Goal: Task Accomplishment & Management: Manage account settings

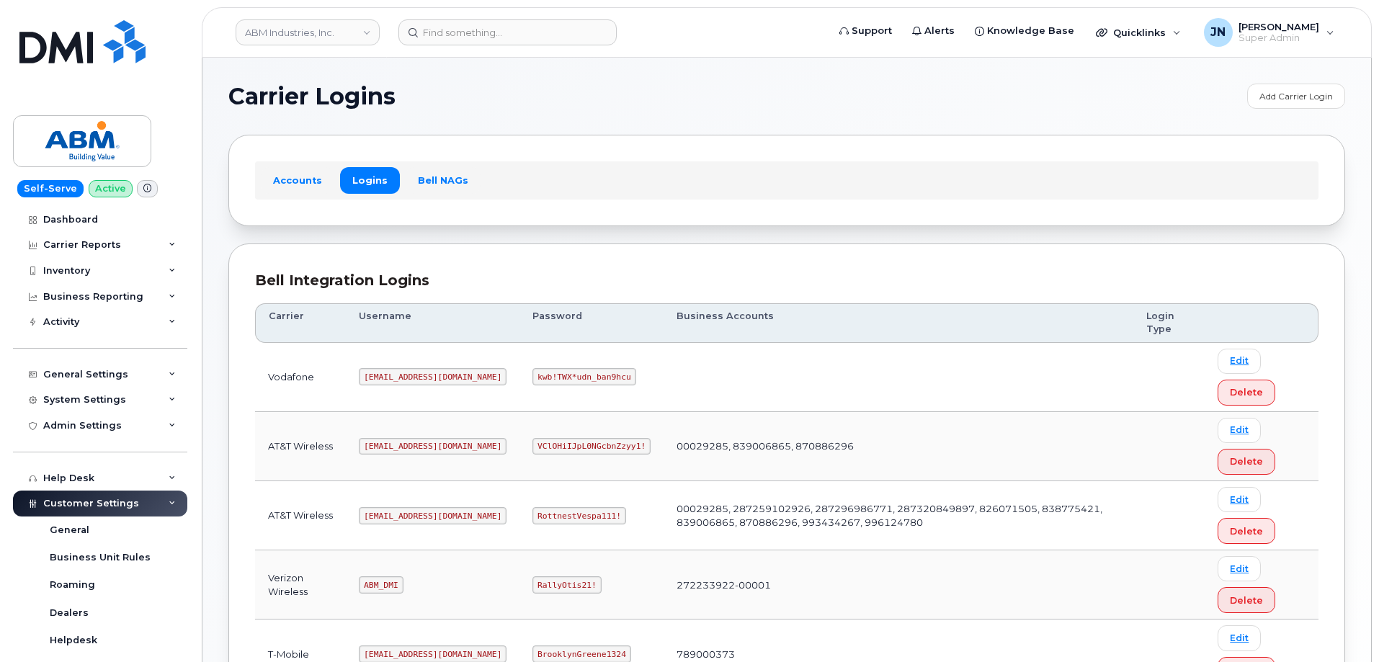
scroll to position [192, 0]
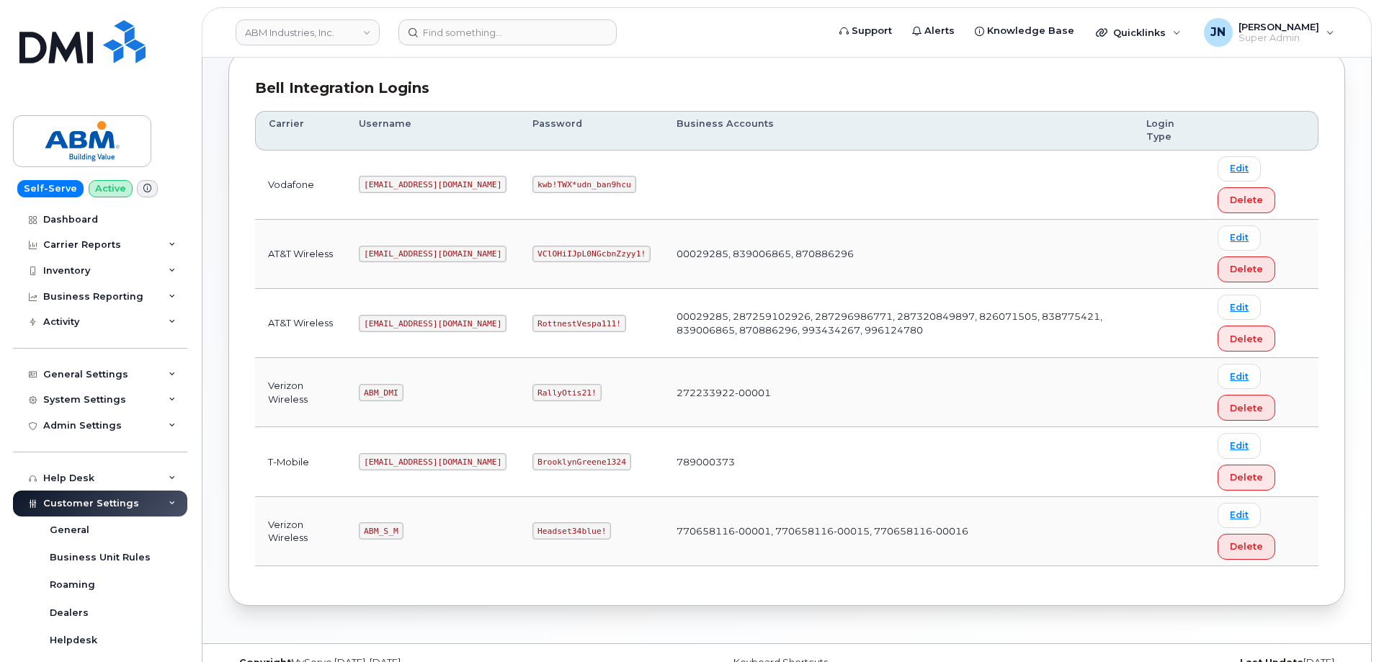
click at [384, 525] on code "ABM_S_M" at bounding box center [381, 530] width 44 height 17
click at [385, 525] on code "ABM_S_M" at bounding box center [381, 530] width 44 height 17
copy code "ABM_S_M"
click at [532, 531] on code "Headset34blue!" at bounding box center [571, 530] width 79 height 17
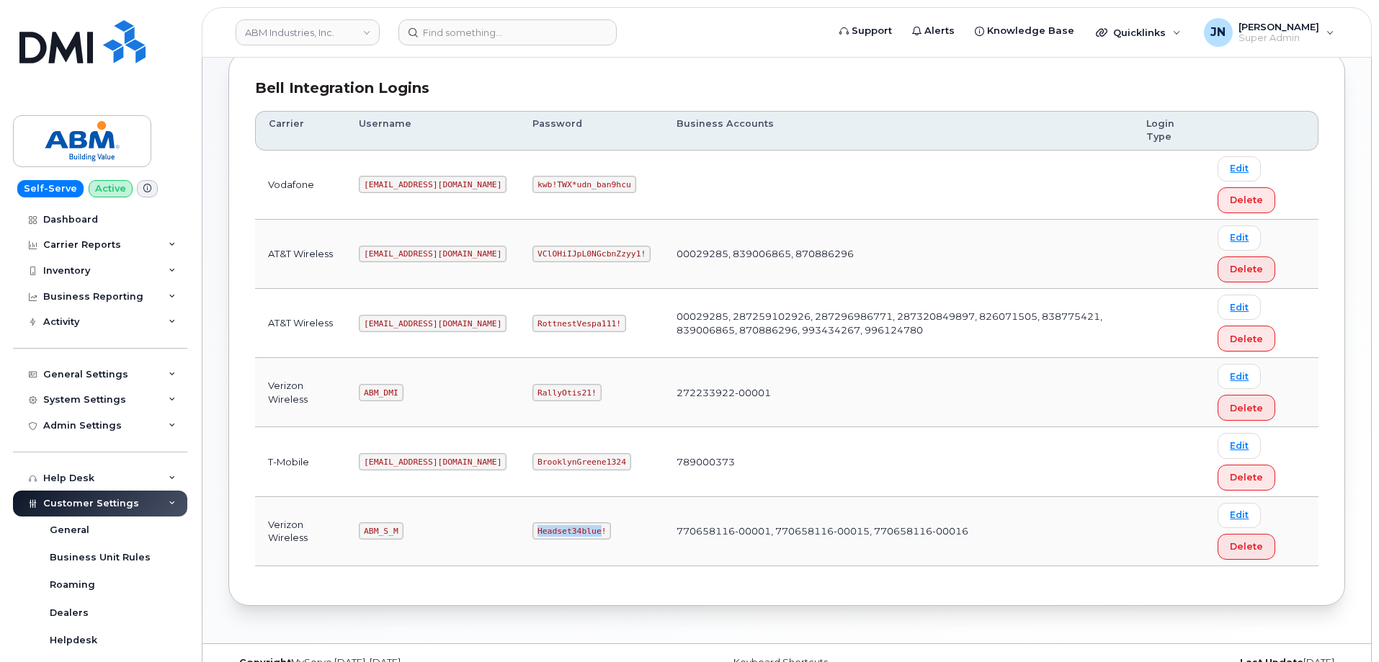
click at [532, 531] on code "Headset34blue!" at bounding box center [571, 530] width 79 height 17
copy code "Headset34blue!"
click at [391, 530] on code "ABM_S_M" at bounding box center [381, 530] width 44 height 17
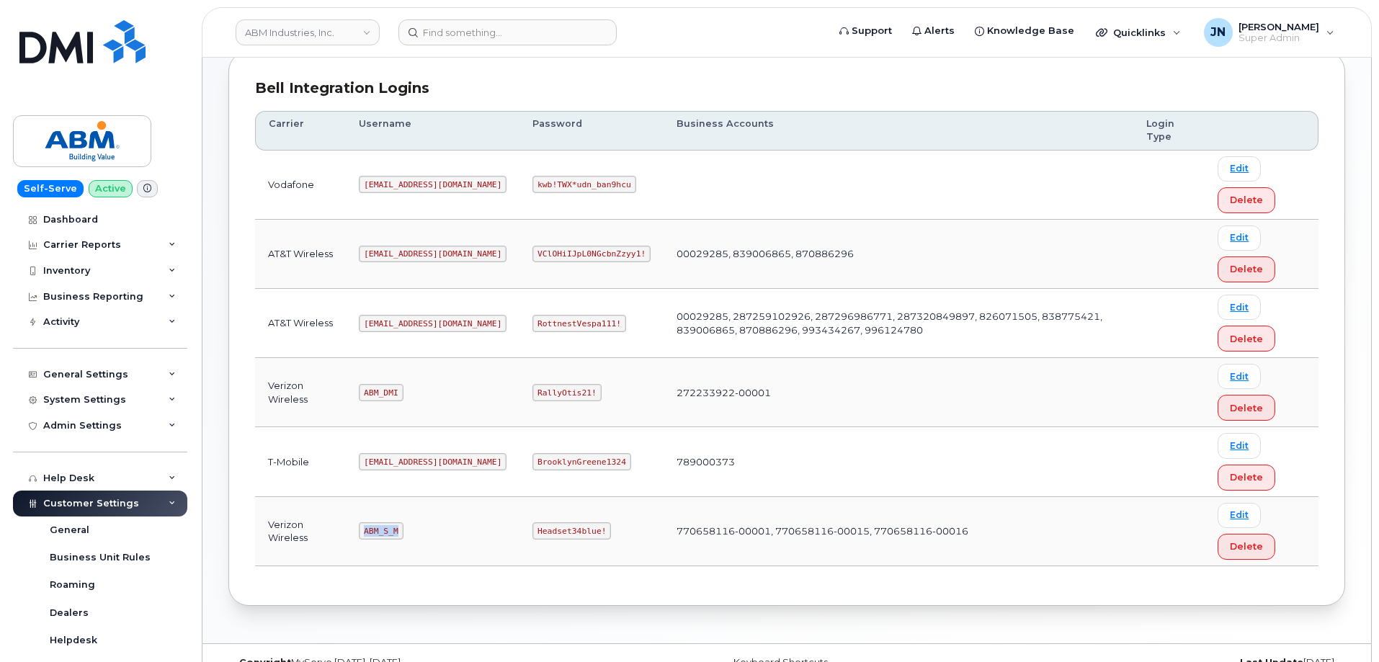
copy code "ABM_S_M"
click at [532, 532] on code "Headset34blue!" at bounding box center [571, 530] width 79 height 17
copy code "Headset34blue!"
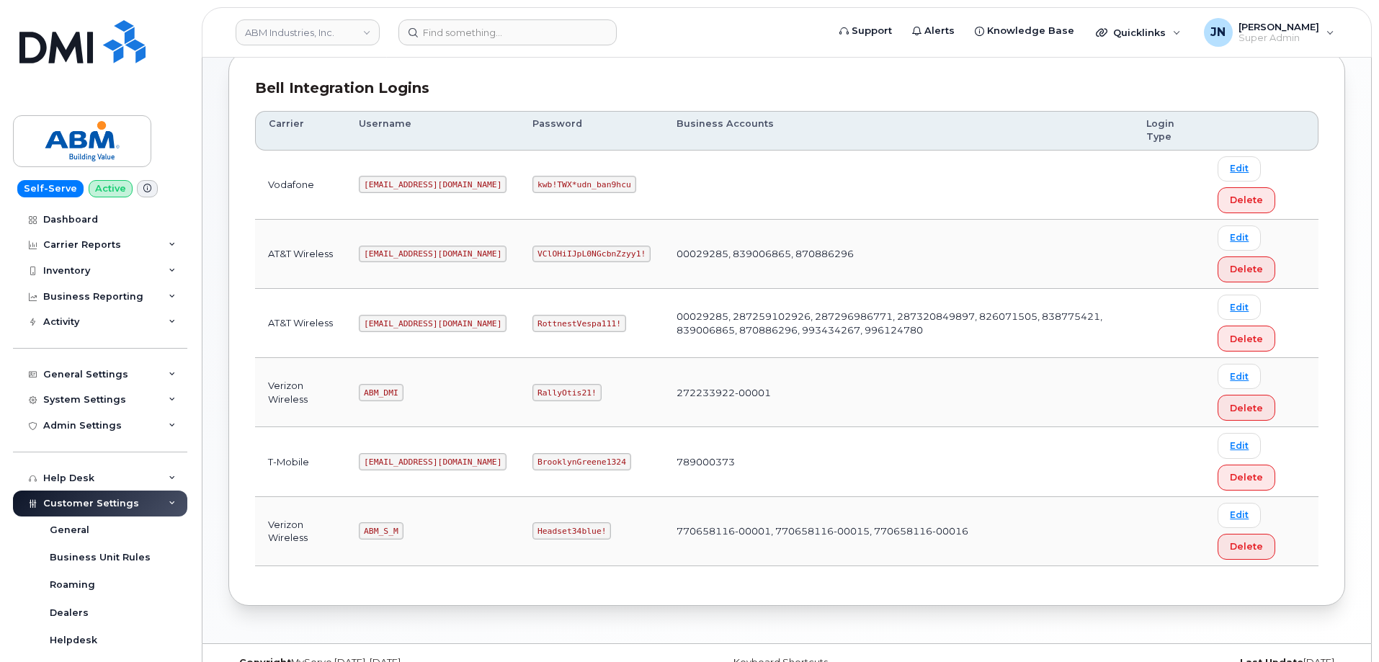
click at [378, 529] on code "ABM_S_M" at bounding box center [381, 530] width 44 height 17
click at [380, 529] on code "ABM_S_M" at bounding box center [381, 530] width 44 height 17
copy code "ABM_S_M"
click at [532, 527] on code "Headset34blue!" at bounding box center [571, 530] width 79 height 17
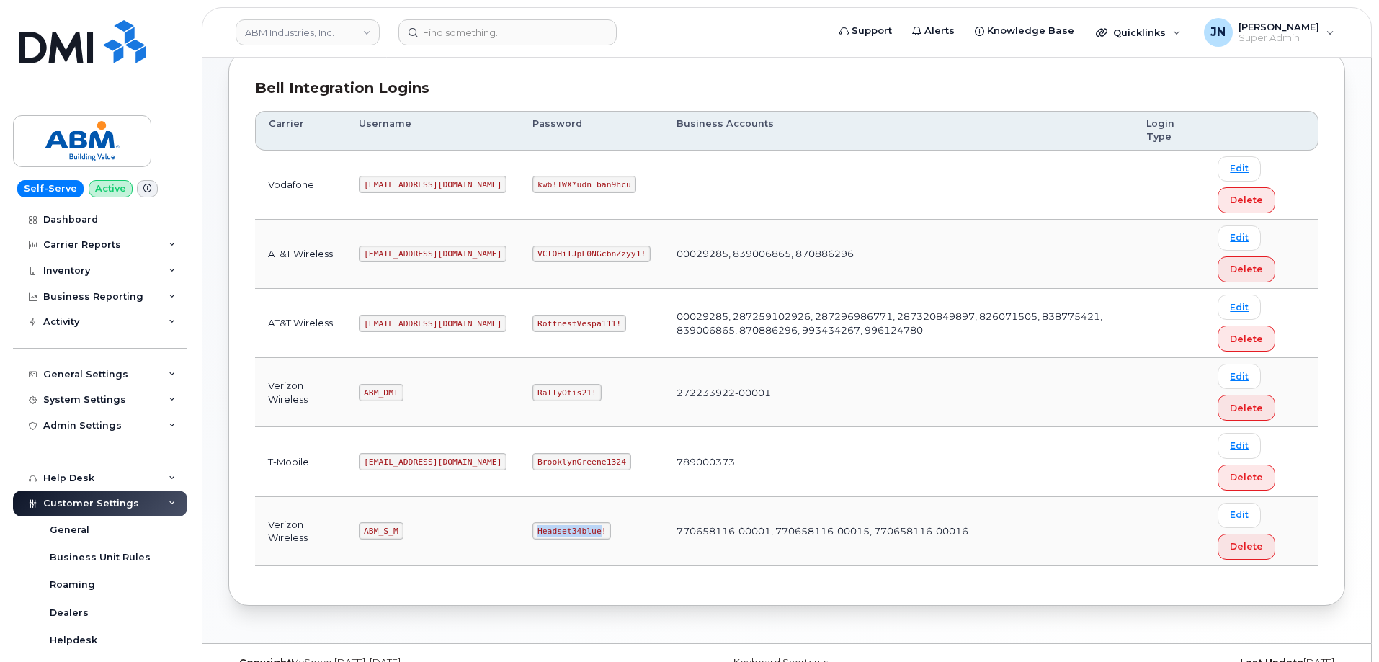
click at [532, 527] on code "Headset34blue!" at bounding box center [571, 530] width 79 height 17
click at [532, 530] on code "Headset34blue!" at bounding box center [571, 530] width 79 height 17
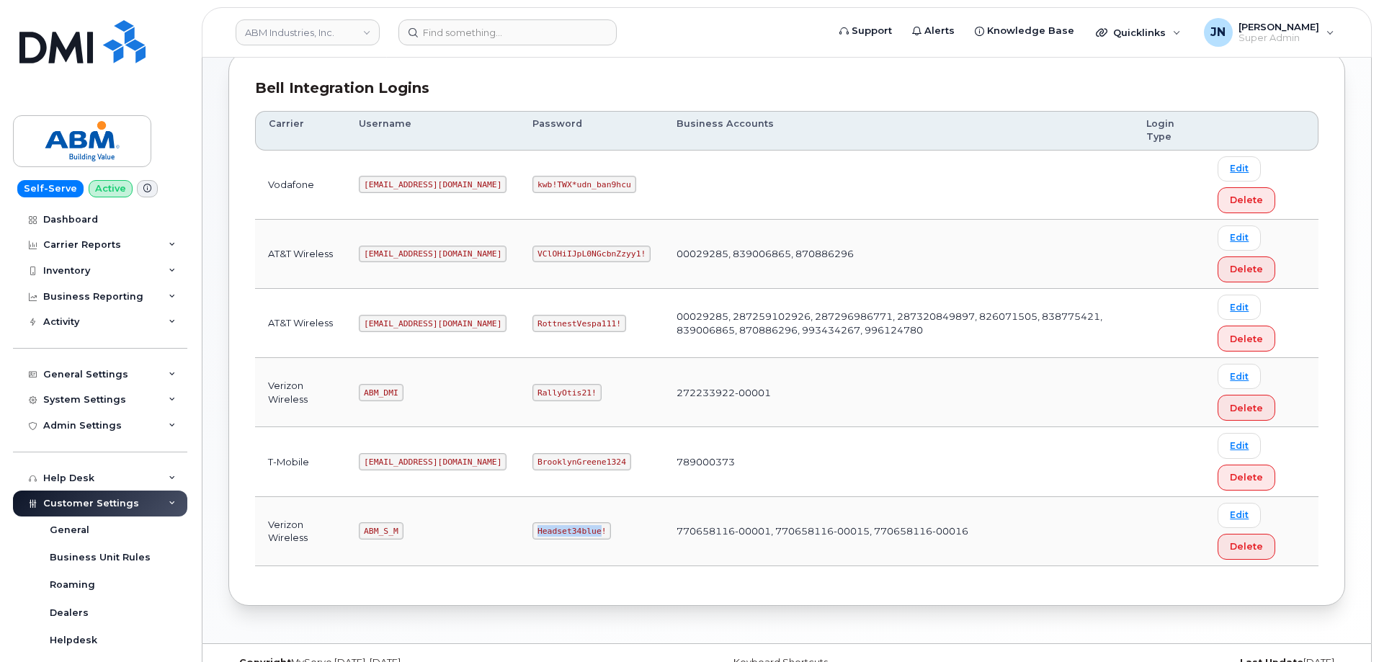
click at [532, 530] on code "Headset34blue!" at bounding box center [571, 530] width 79 height 17
click at [383, 388] on code "ABM_DMI" at bounding box center [381, 392] width 44 height 17
click at [380, 388] on code "ABM_DMI" at bounding box center [381, 392] width 44 height 17
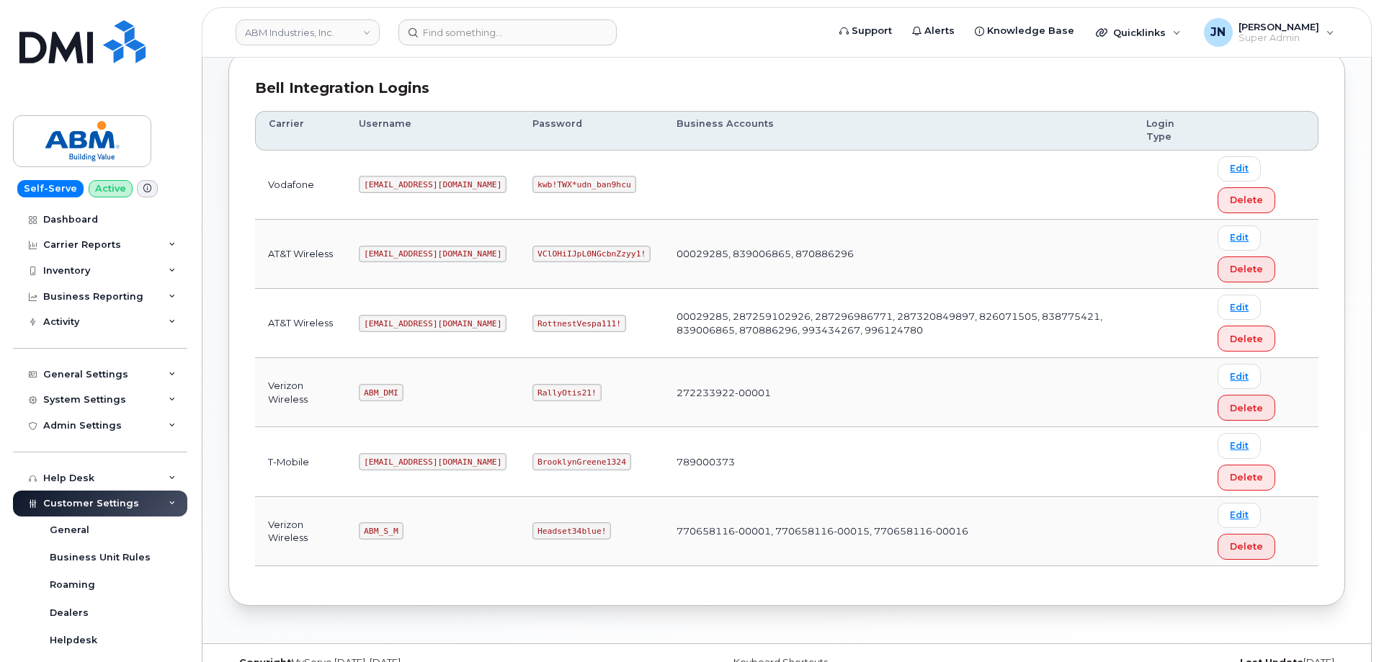
click at [380, 391] on code "ABM_DMI" at bounding box center [381, 392] width 44 height 17
copy code "ABM_DMI"
click at [532, 387] on code "RallyOtis21!" at bounding box center [566, 392] width 68 height 17
click at [532, 389] on code "RallyOtis21!" at bounding box center [566, 392] width 68 height 17
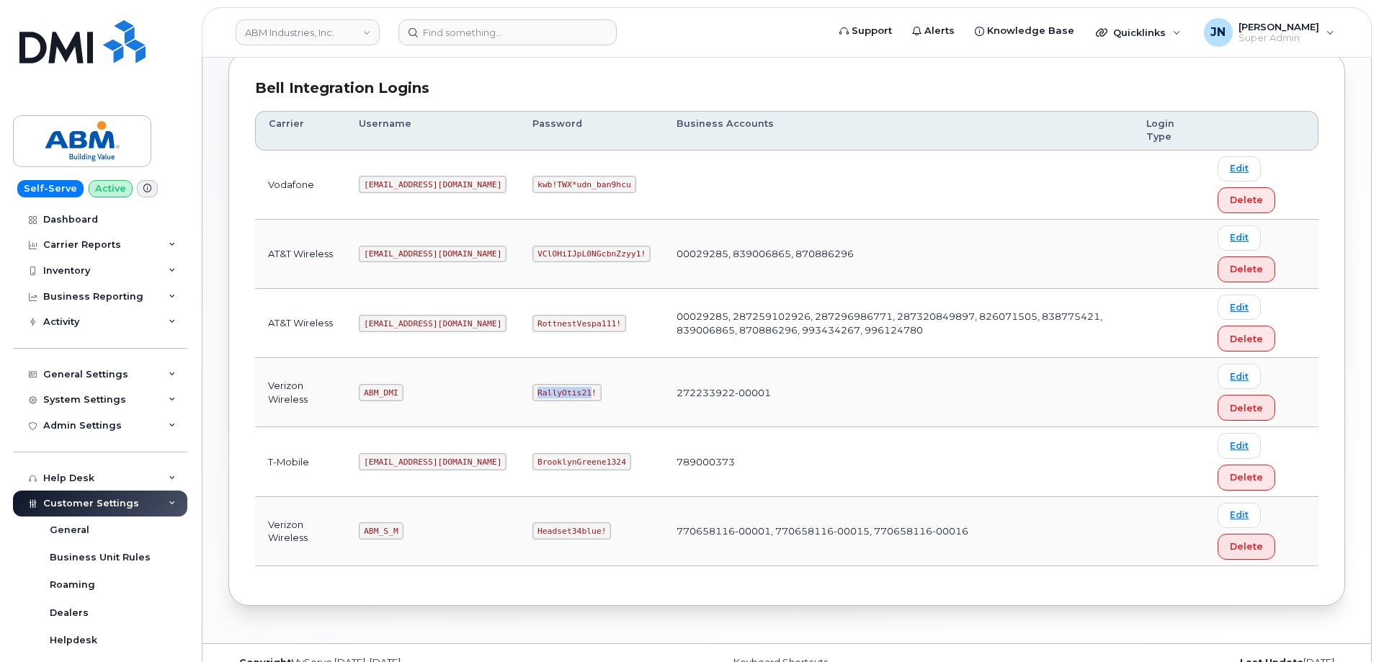
click at [532, 389] on code "RallyOtis21!" at bounding box center [566, 392] width 68 height 17
click at [532, 391] on code "RallyOtis21!" at bounding box center [566, 392] width 68 height 17
click at [387, 393] on code "ABM_DMI" at bounding box center [381, 392] width 44 height 17
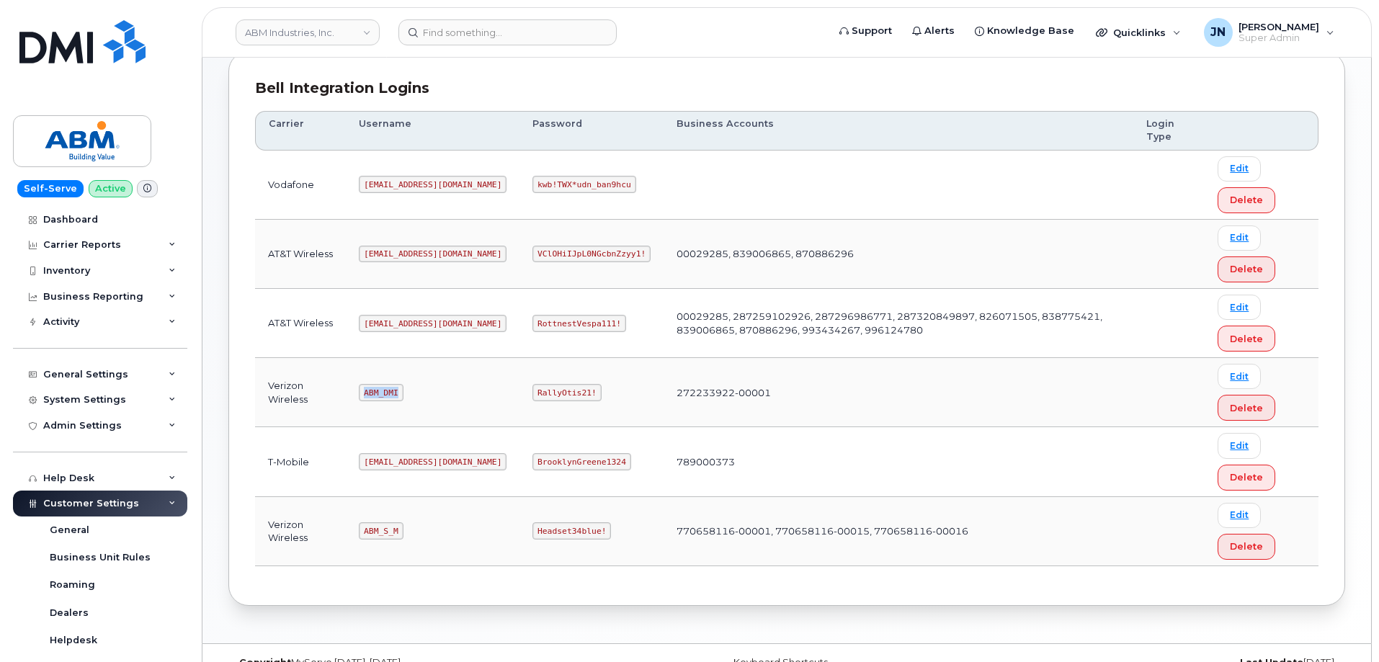
click at [387, 393] on code "ABM_DMI" at bounding box center [381, 392] width 44 height 17
copy code "ABM_DMI"
click at [375, 523] on code "ABM_S_M" at bounding box center [381, 530] width 44 height 17
copy code "ABM_S_M"
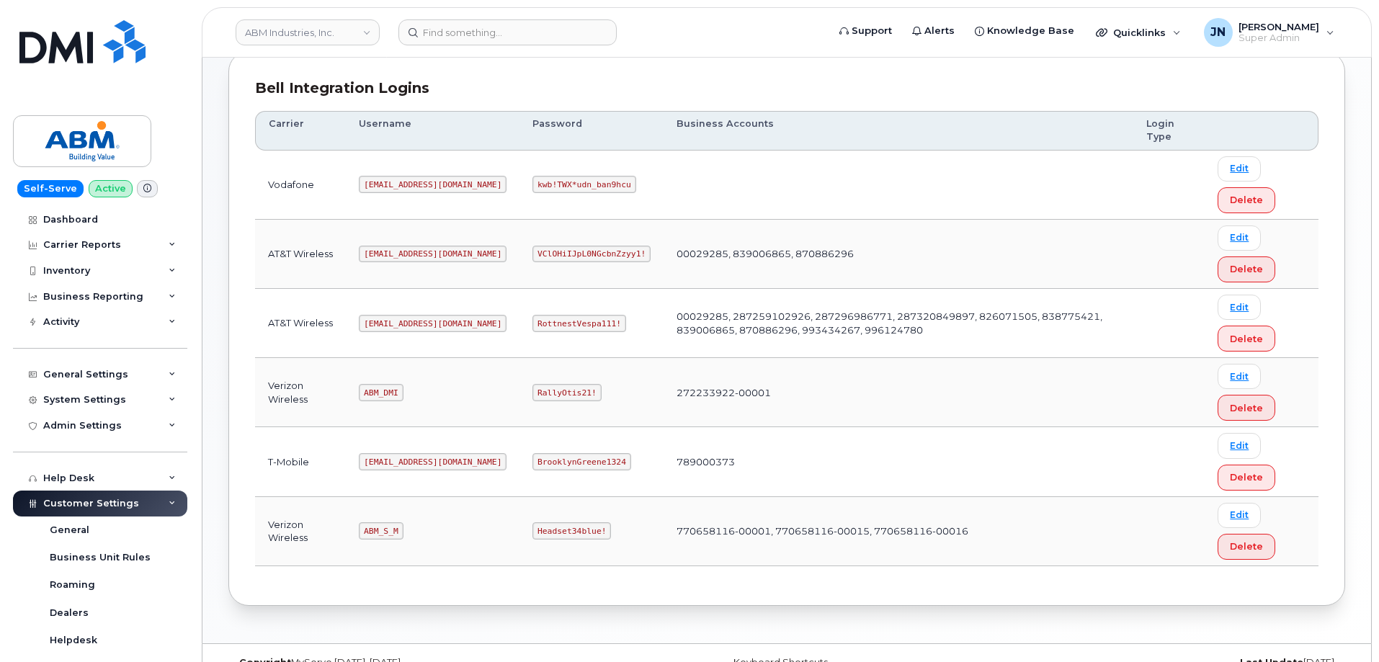
click at [532, 526] on code "Headset34blue!" at bounding box center [571, 530] width 79 height 17
copy code "Headset34blue!"
